Goal: Transaction & Acquisition: Purchase product/service

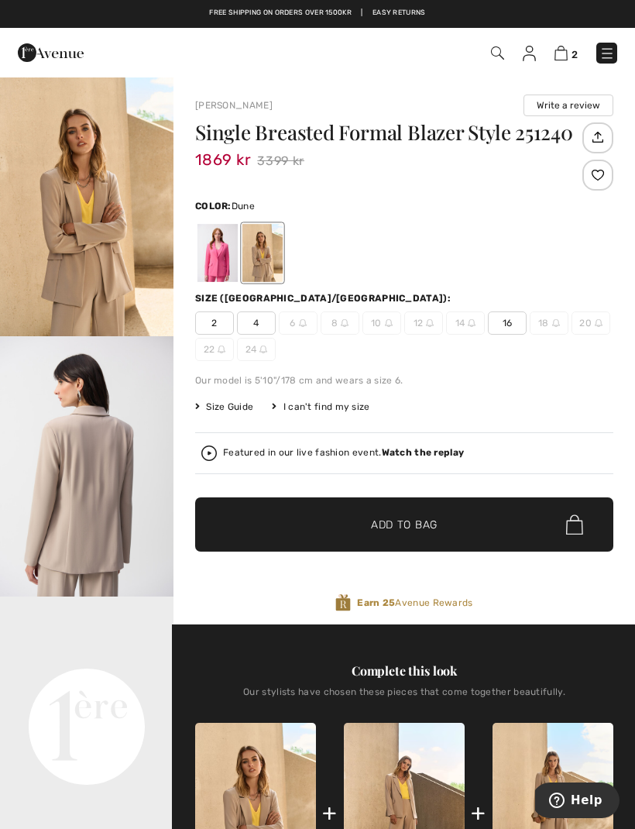
click at [505, 327] on span "16" at bounding box center [507, 322] width 39 height 23
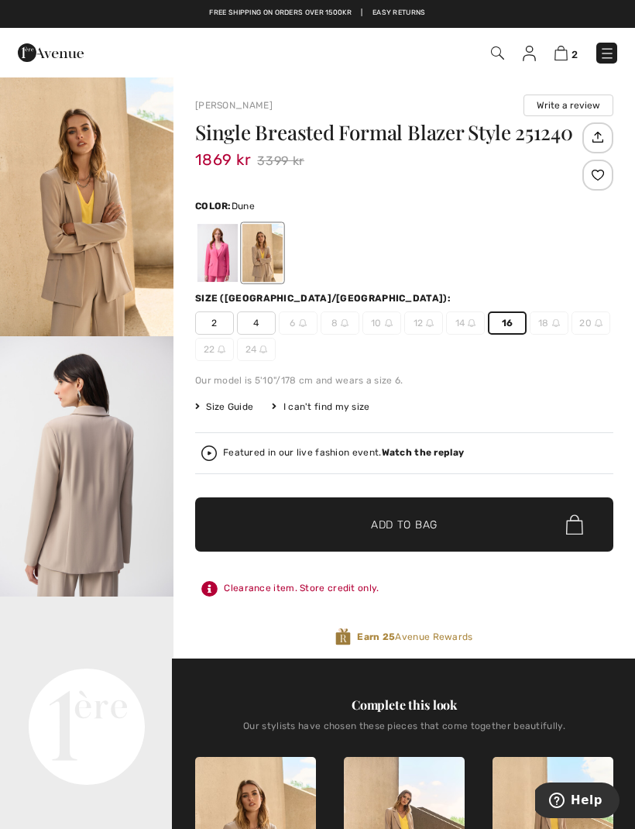
click at [453, 534] on span "✔ Added to Bag Add to Bag" at bounding box center [404, 524] width 418 height 54
click at [562, 59] on img at bounding box center [560, 53] width 13 height 15
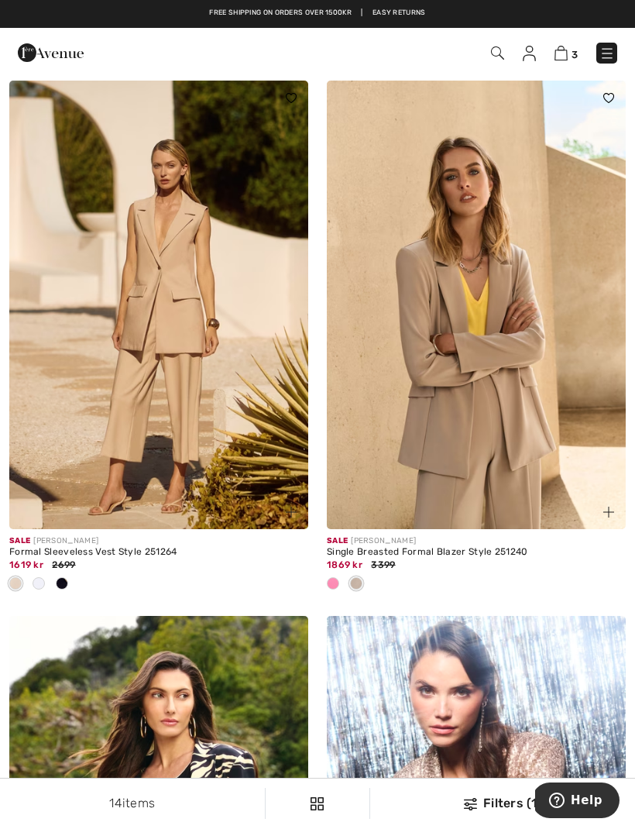
click at [530, 417] on img at bounding box center [476, 305] width 299 height 448
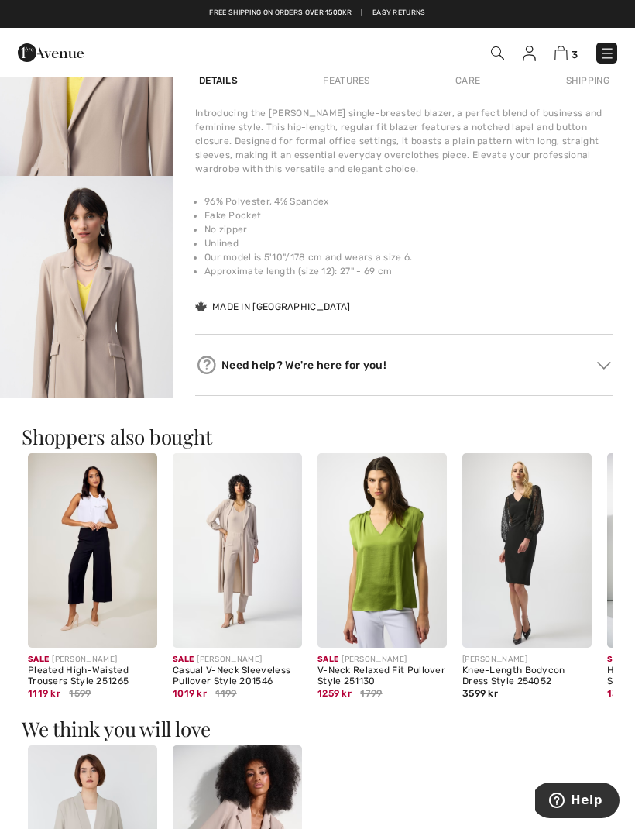
scroll to position [939, 0]
